Goal: Communication & Community: Ask a question

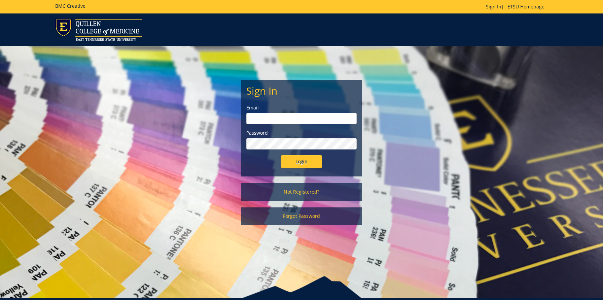
type input "[EMAIL_ADDRESS][DOMAIN_NAME]"
click at [297, 161] on input "Login" at bounding box center [301, 161] width 40 height 13
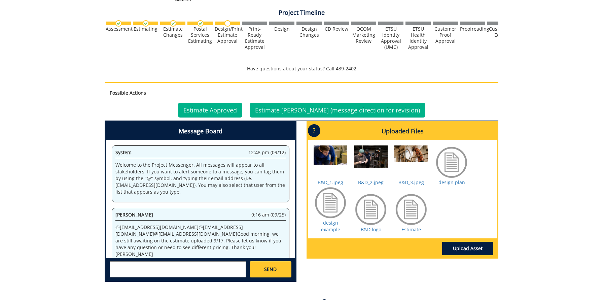
scroll to position [195, 0]
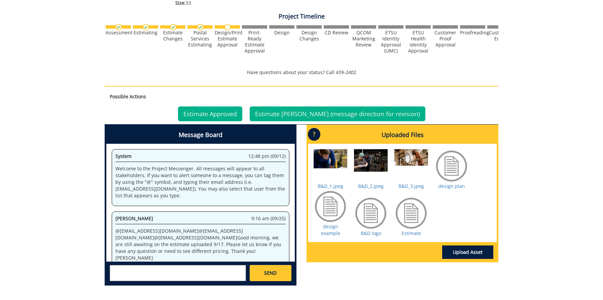
click at [407, 229] on div at bounding box center [411, 213] width 34 height 34
click at [407, 236] on link "Estimate" at bounding box center [412, 233] width 20 height 6
click at [449, 187] on link "design plan" at bounding box center [452, 186] width 27 height 6
click at [335, 234] on link "design example" at bounding box center [330, 229] width 19 height 13
click at [367, 234] on link "B&D logo" at bounding box center [371, 233] width 21 height 6
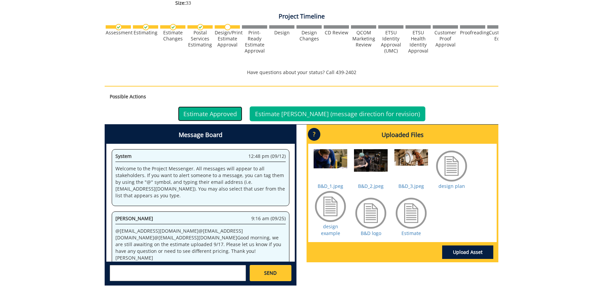
click at [206, 116] on link "Estimate Approved" at bounding box center [210, 113] width 64 height 15
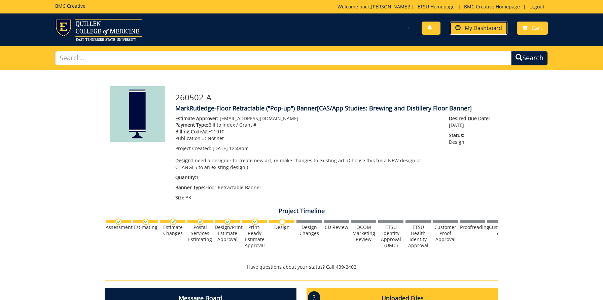
click at [472, 31] on span "My Dashboard" at bounding box center [483, 27] width 37 height 7
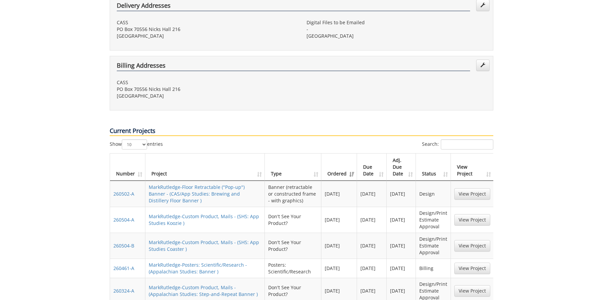
scroll to position [256, 0]
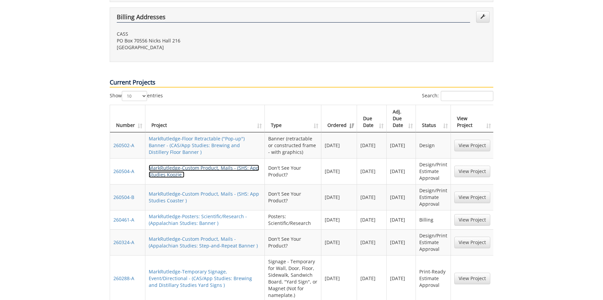
click at [211, 165] on link "MarkRutledge-Custom Product, Mails - (SHS: App Studies Koozie )" at bounding box center [204, 171] width 110 height 13
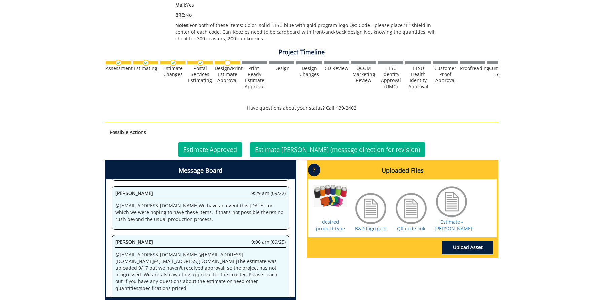
scroll to position [169, 0]
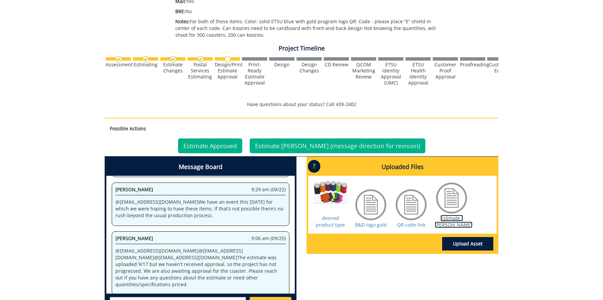
click at [451, 225] on link "Estimate - Koozie" at bounding box center [454, 221] width 38 height 13
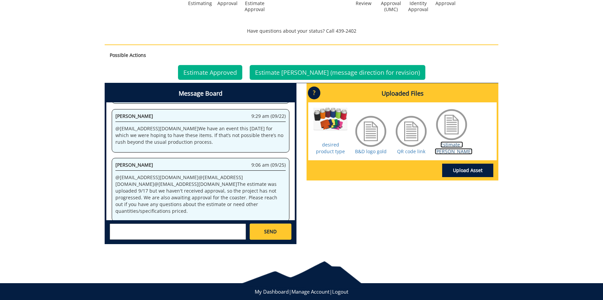
scroll to position [258, 0]
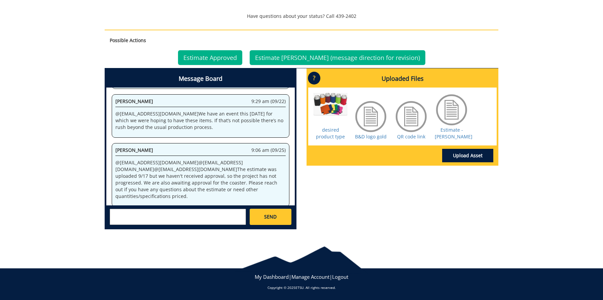
click at [151, 218] on textarea at bounding box center [178, 217] width 136 height 16
type textarea "W"
type textarea "The total price is a but steep for our budget. How much would it be to just ord…"
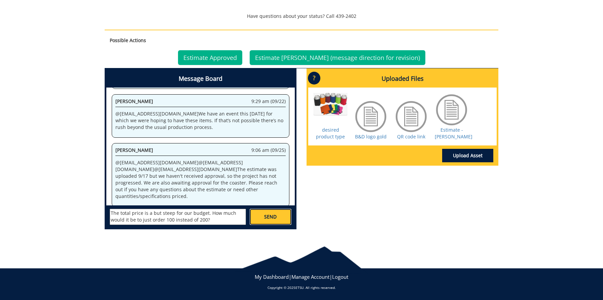
click at [270, 210] on link "SEND" at bounding box center [271, 217] width 42 height 16
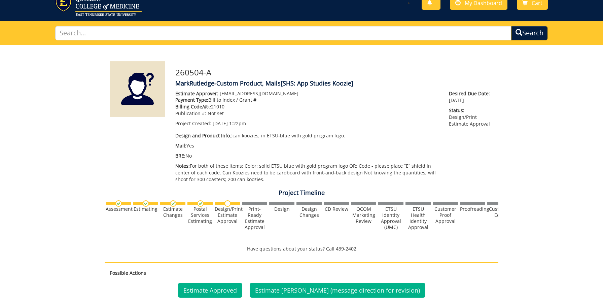
scroll to position [0, 0]
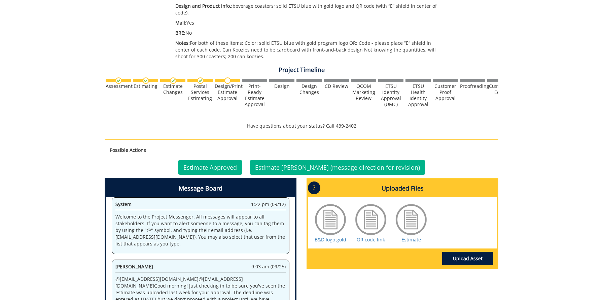
scroll to position [155, 0]
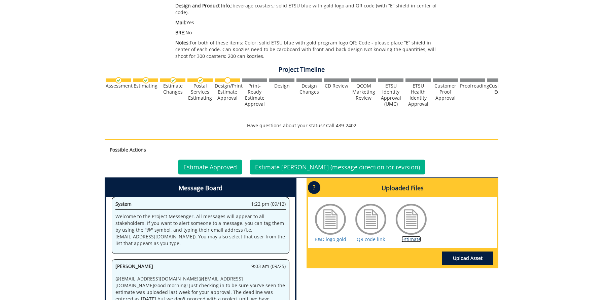
click at [404, 238] on link "Estimate" at bounding box center [412, 239] width 20 height 6
click at [336, 240] on link "B&D logo gold" at bounding box center [331, 239] width 32 height 6
click at [368, 241] on link "QR code link" at bounding box center [371, 239] width 28 height 6
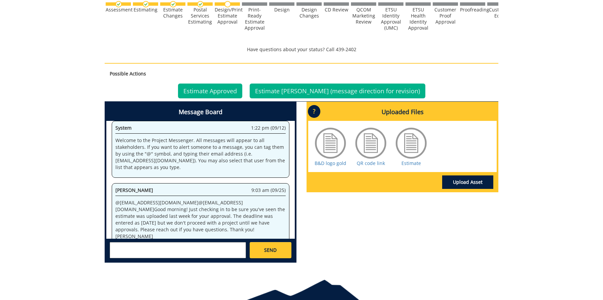
scroll to position [265, 0]
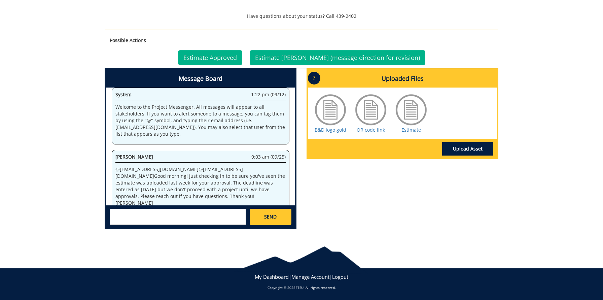
click at [166, 216] on textarea at bounding box center [178, 217] width 136 height 16
type textarea "Thanks, as with the koozies, is there a less expensive option if we order fewer…"
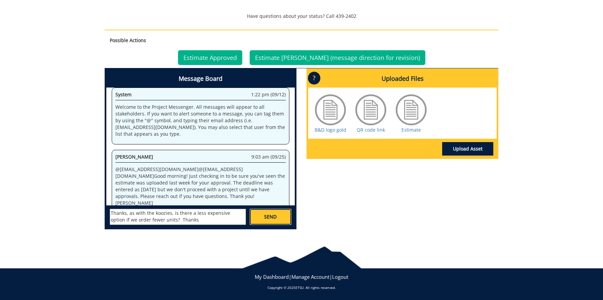
click at [270, 219] on link "SEND" at bounding box center [271, 217] width 42 height 16
